Goal: Task Accomplishment & Management: Complete application form

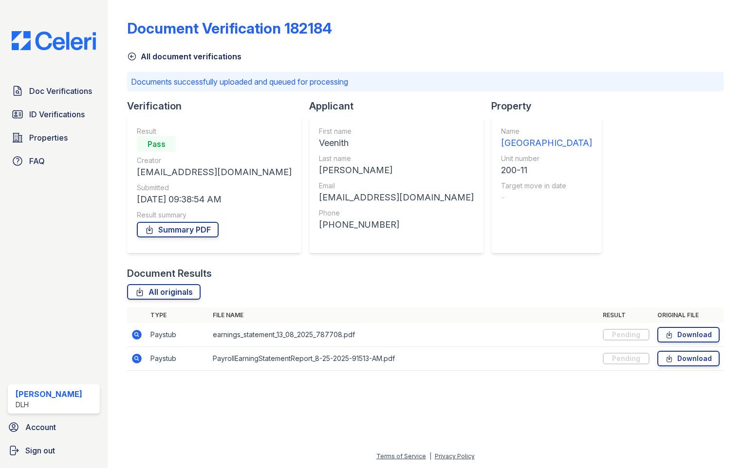
click at [187, 52] on link "All document verifications" at bounding box center [184, 57] width 114 height 12
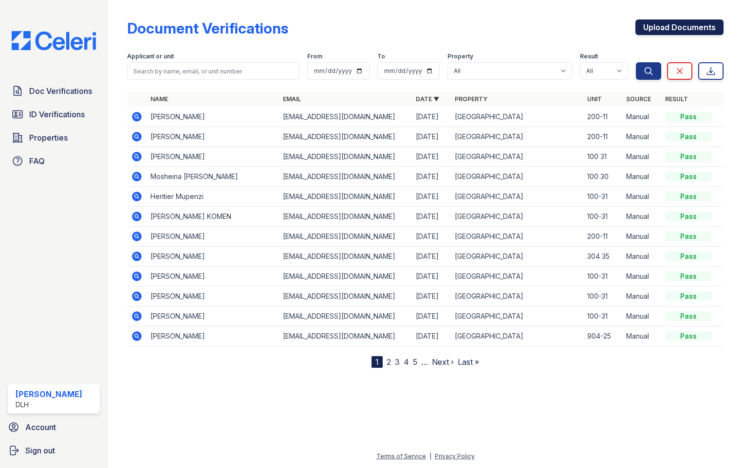
click at [680, 26] on link "Upload Documents" at bounding box center [679, 27] width 88 height 16
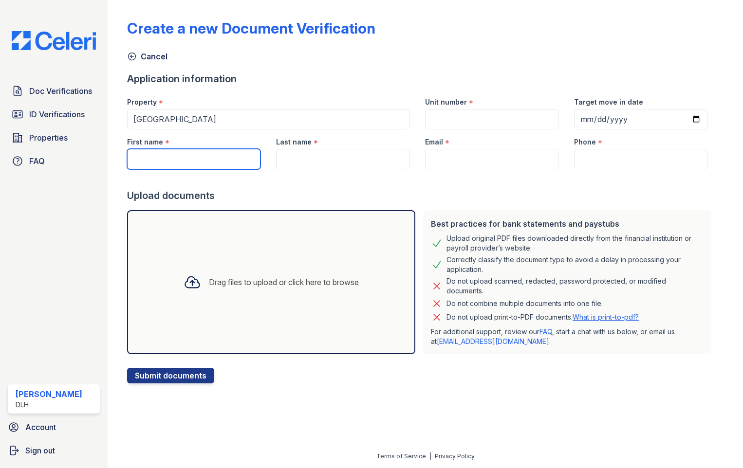
click at [182, 154] on input "First name" at bounding box center [193, 159] width 133 height 20
paste input "[PERSON_NAME]"
drag, startPoint x: 193, startPoint y: 159, endPoint x: 157, endPoint y: 162, distance: 36.1
click at [157, 162] on input "[PERSON_NAME]" at bounding box center [193, 159] width 133 height 20
click at [190, 160] on input "[PERSON_NAME]" at bounding box center [193, 159] width 133 height 20
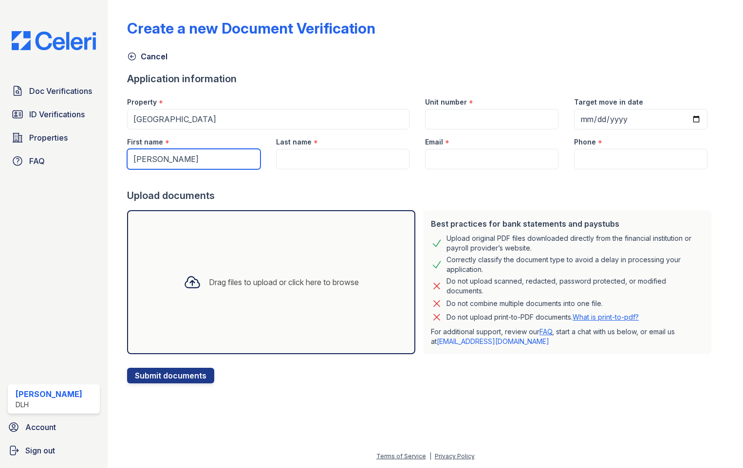
drag, startPoint x: 188, startPoint y: 160, endPoint x: 166, endPoint y: 155, distance: 22.9
click at [166, 155] on input "[PERSON_NAME]" at bounding box center [193, 159] width 133 height 20
type input "[PERSON_NAME]"
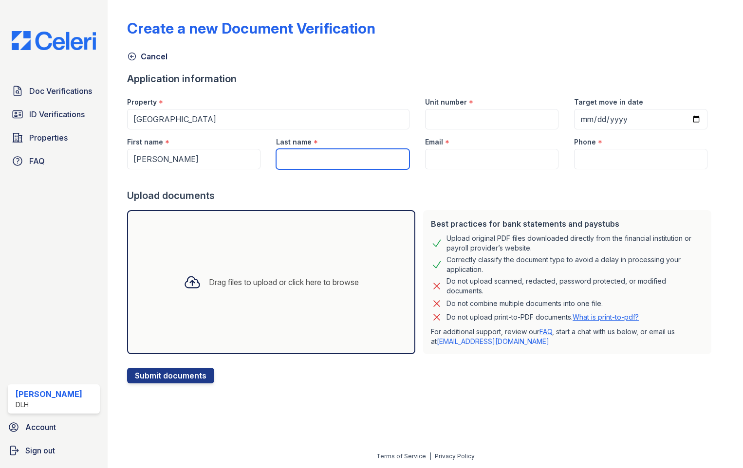
click at [308, 156] on input "Last name" at bounding box center [342, 159] width 133 height 20
paste input "[PERSON_NAME]"
type input "[PERSON_NAME]"
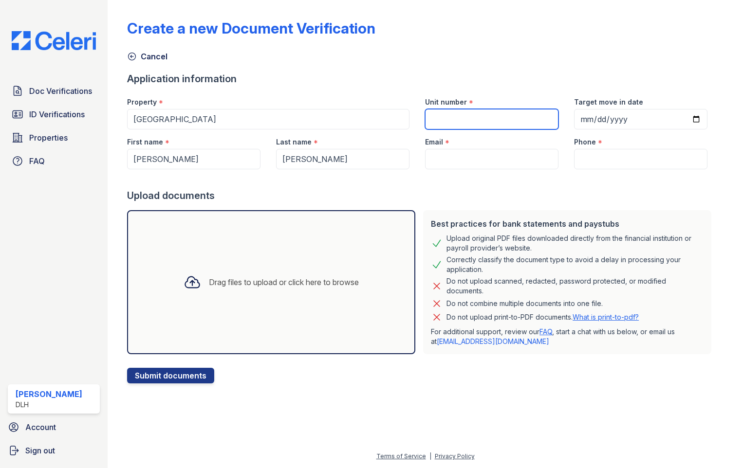
click at [431, 117] on input "Unit number" at bounding box center [491, 119] width 133 height 20
type input "100-31"
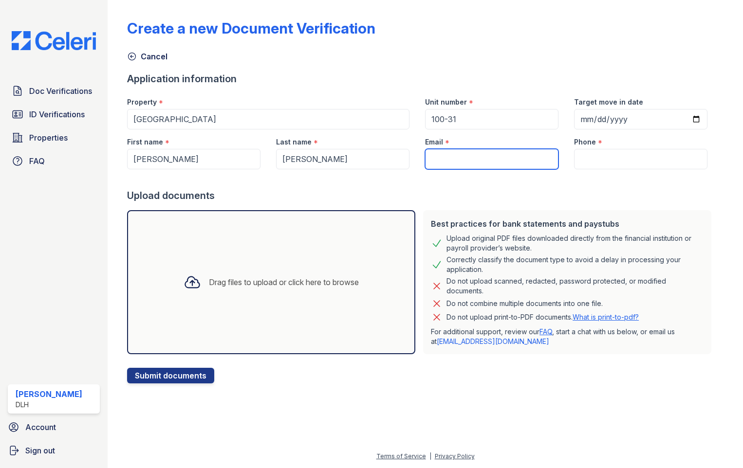
click at [454, 167] on input "Email" at bounding box center [491, 159] width 133 height 20
type input "[EMAIL_ADDRESS][DOMAIN_NAME]"
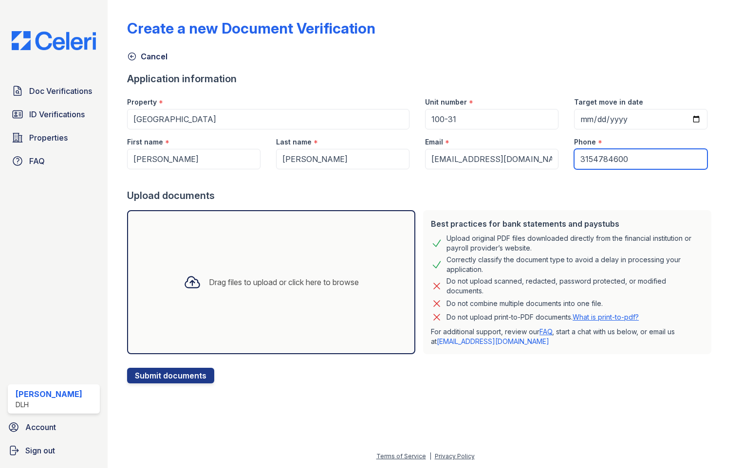
type input "3154784600"
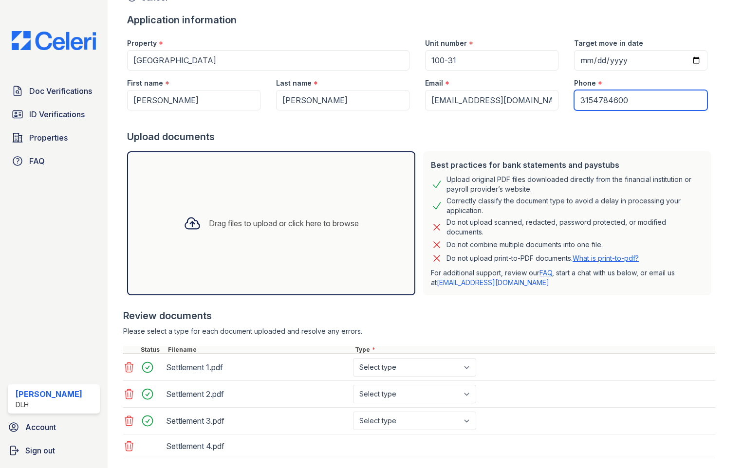
scroll to position [117, 0]
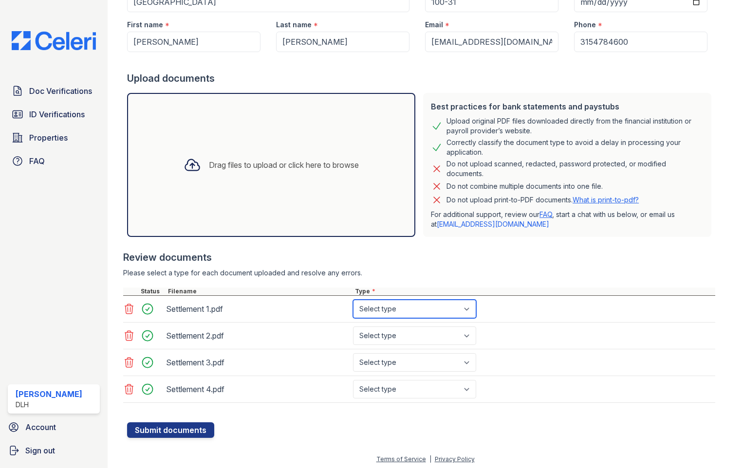
click at [436, 317] on select "Select type Paystub Bank Statement Offer Letter Tax Documents Benefit Award Let…" at bounding box center [414, 309] width 123 height 18
select select "paystub"
click at [353, 300] on select "Select type Paystub Bank Statement Offer Letter Tax Documents Benefit Award Let…" at bounding box center [414, 309] width 123 height 18
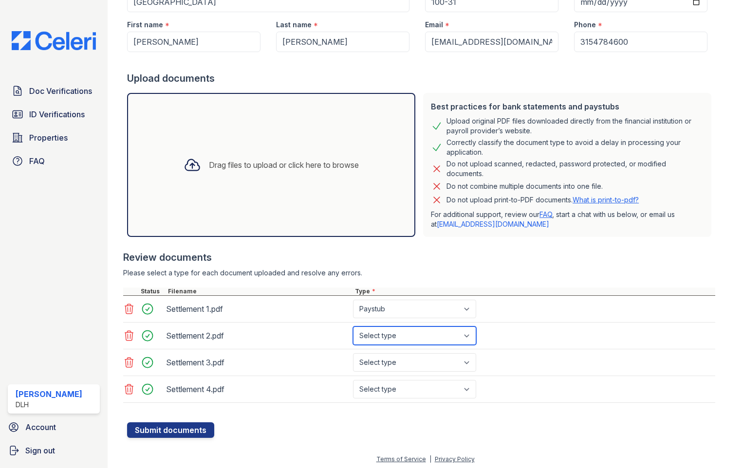
click at [419, 338] on select "Select type Paystub Bank Statement Offer Letter Tax Documents Benefit Award Let…" at bounding box center [414, 336] width 123 height 18
select select "paystub"
click at [353, 327] on select "Select type Paystub Bank Statement Offer Letter Tax Documents Benefit Award Let…" at bounding box center [414, 336] width 123 height 18
click at [416, 362] on select "Select type Paystub Bank Statement Offer Letter Tax Documents Benefit Award Let…" at bounding box center [414, 362] width 123 height 18
select select "paystub"
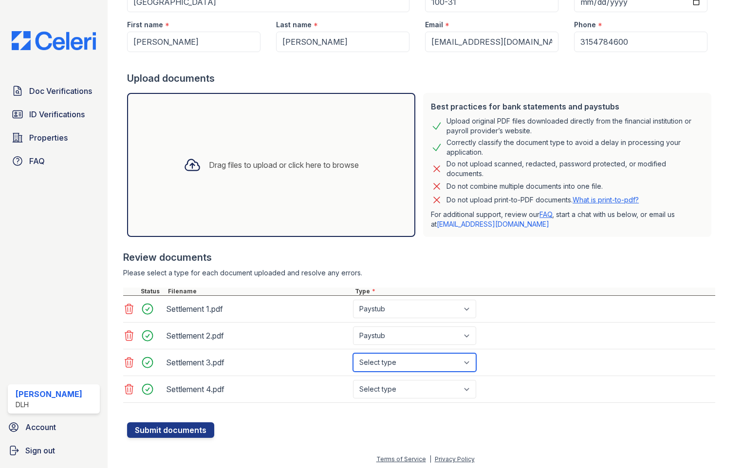
click at [353, 353] on select "Select type Paystub Bank Statement Offer Letter Tax Documents Benefit Award Let…" at bounding box center [414, 362] width 123 height 18
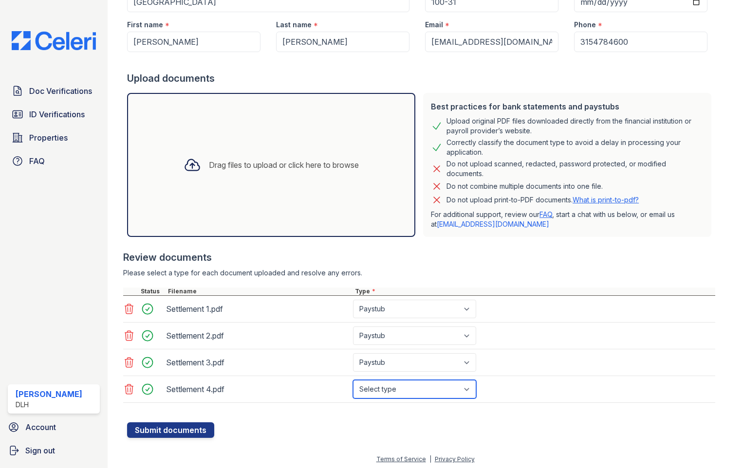
click at [411, 392] on select "Select type Paystub Bank Statement Offer Letter Tax Documents Benefit Award Let…" at bounding box center [414, 389] width 123 height 18
select select "paystub"
click at [353, 380] on select "Select type Paystub Bank Statement Offer Letter Tax Documents Benefit Award Let…" at bounding box center [414, 389] width 123 height 18
click at [169, 428] on button "Submit documents" at bounding box center [170, 430] width 87 height 16
